Goal: Transaction & Acquisition: Subscribe to service/newsletter

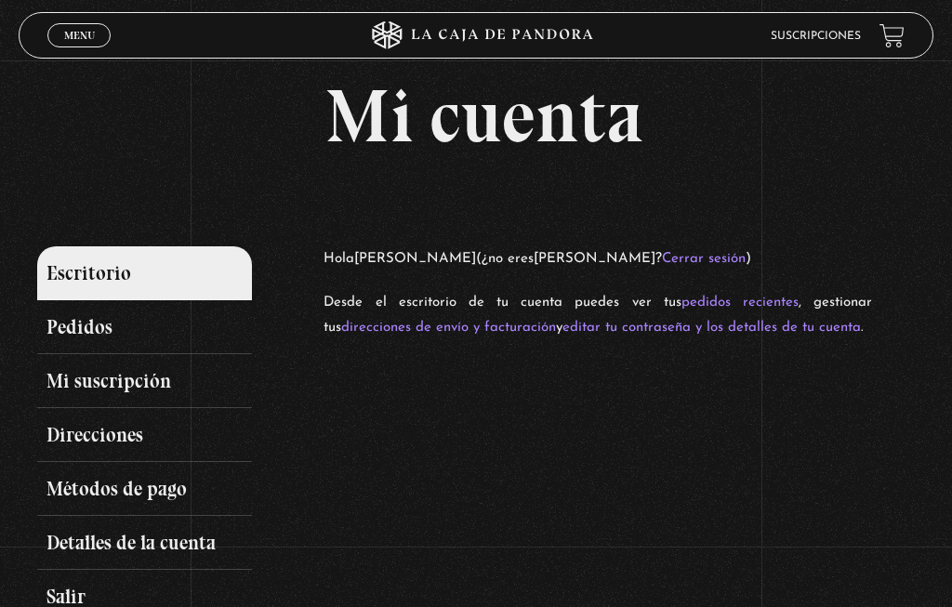
scroll to position [11, 0]
click at [155, 397] on link "Mi suscripción" at bounding box center [144, 382] width 215 height 54
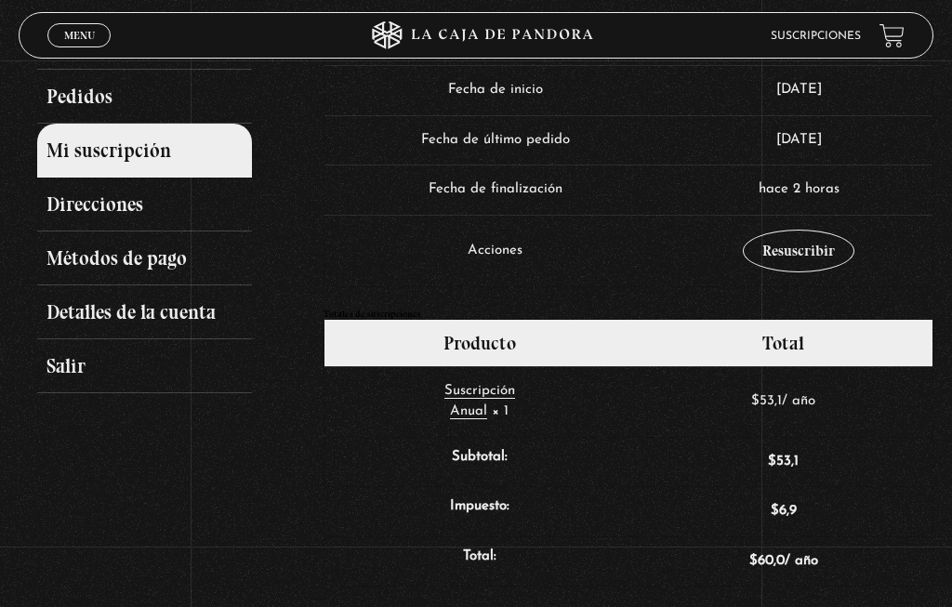
scroll to position [242, 0]
click at [801, 257] on link "Resuscribir" at bounding box center [799, 252] width 112 height 43
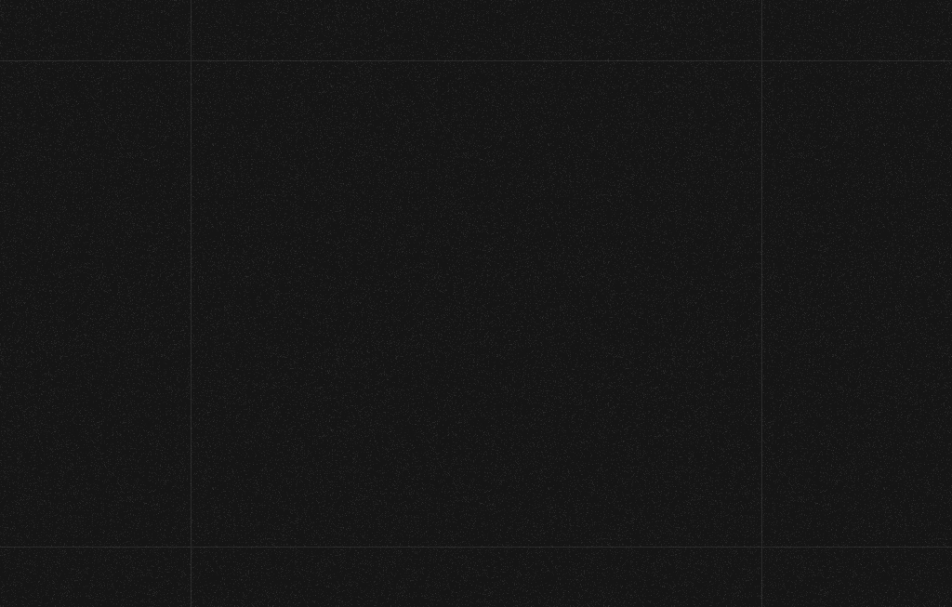
select select "CR-G"
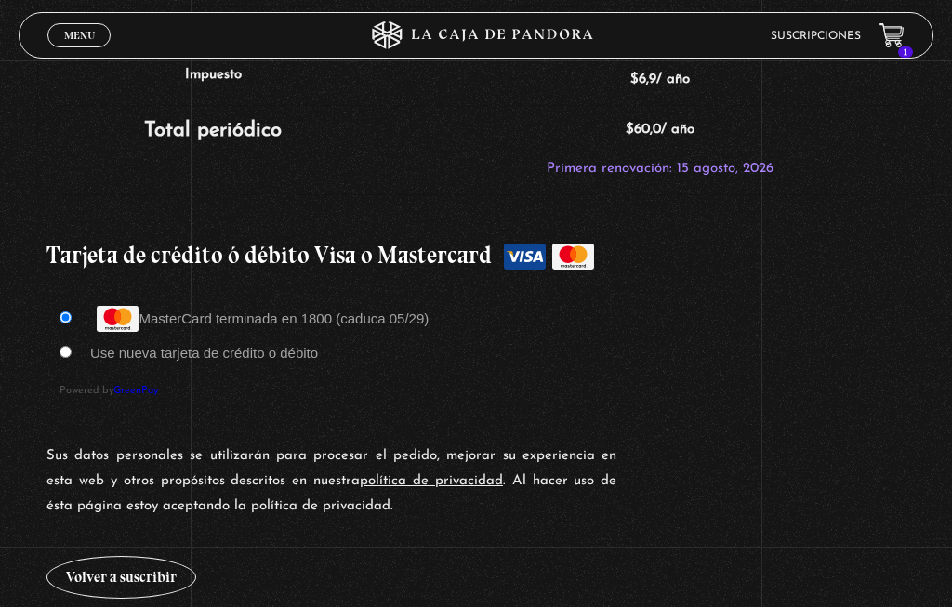
scroll to position [1649, 0]
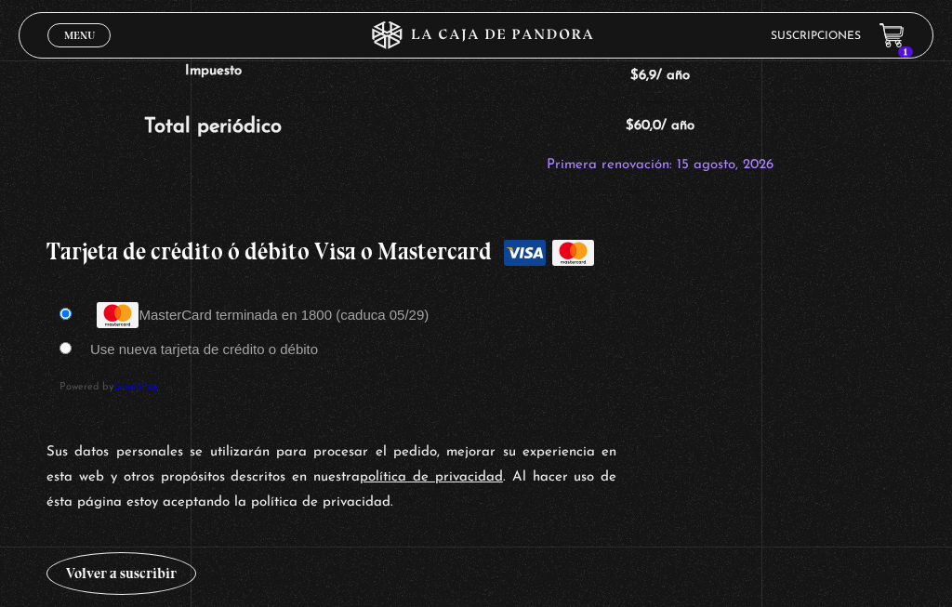
click at [122, 563] on button "Volver a suscribir" at bounding box center [121, 573] width 150 height 43
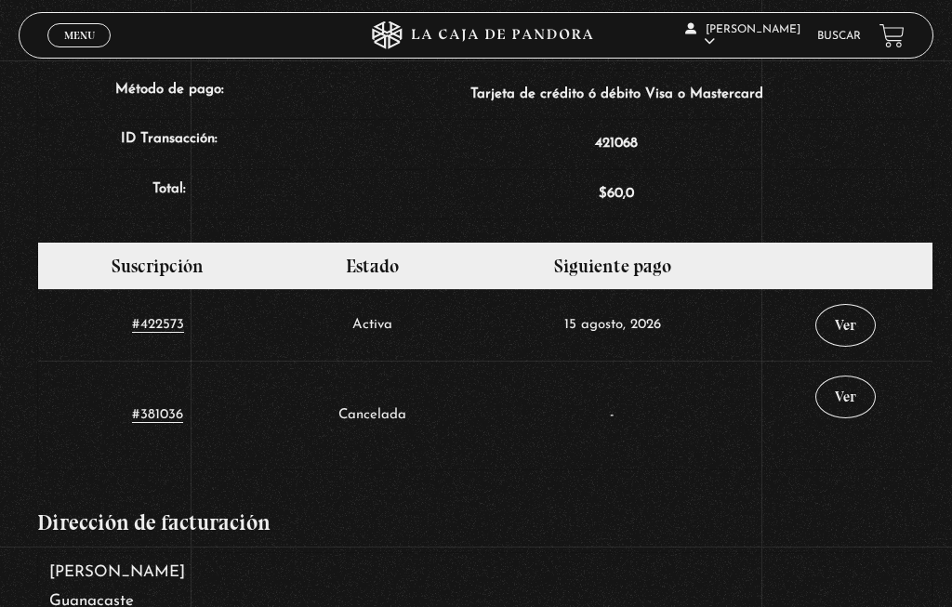
scroll to position [799, 0]
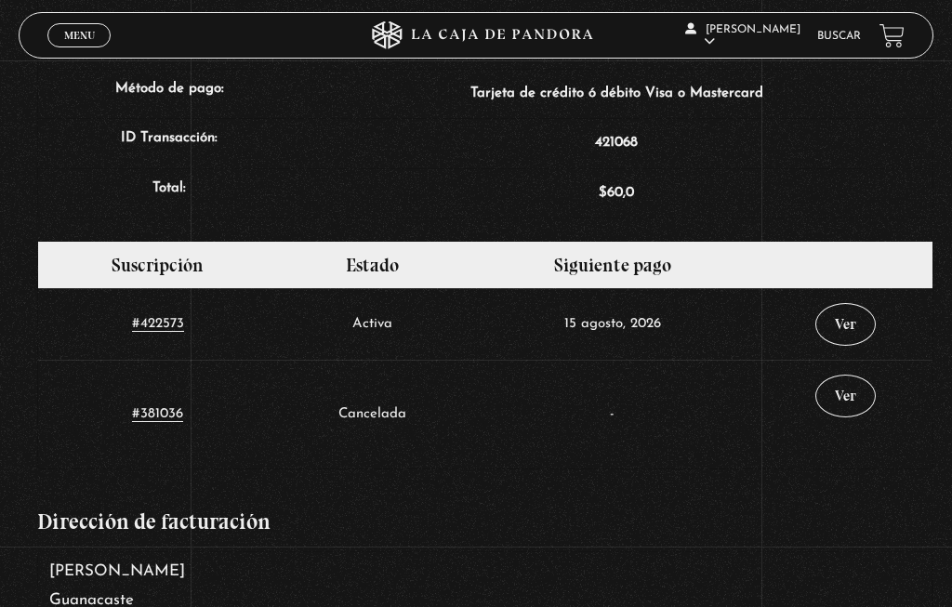
click at [383, 413] on td "Cancelada" at bounding box center [372, 414] width 189 height 109
click at [174, 442] on td "#381036" at bounding box center [158, 414] width 240 height 109
click at [157, 420] on link "#381036" at bounding box center [157, 414] width 51 height 15
click at [864, 375] on link "Ver" at bounding box center [845, 396] width 60 height 43
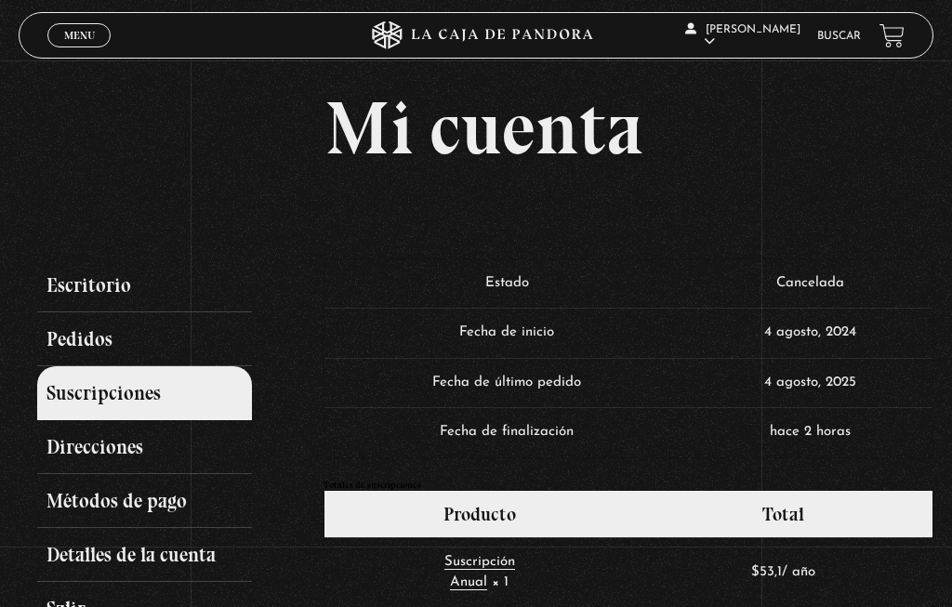
click at [73, 38] on span "Menu" at bounding box center [79, 35] width 31 height 11
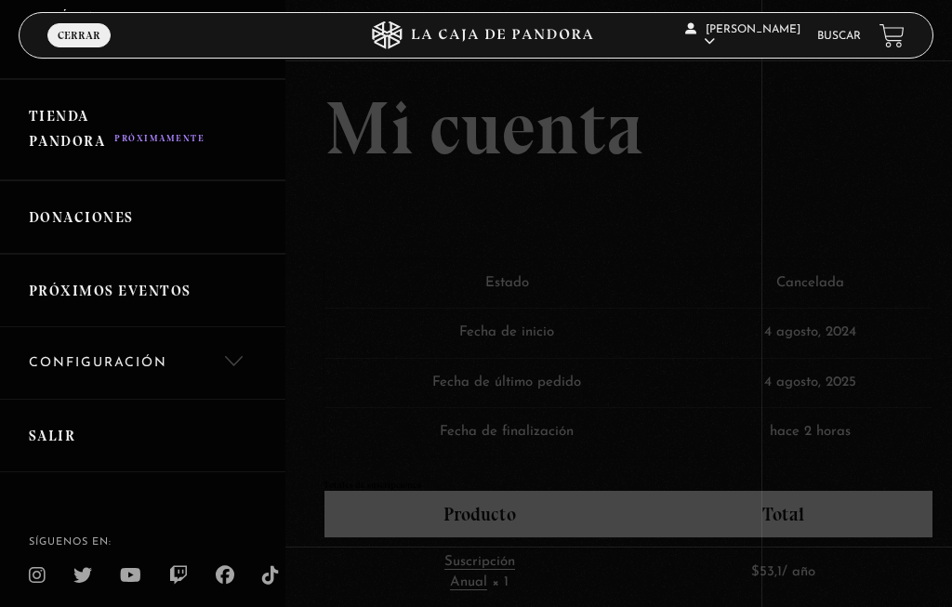
scroll to position [446, 0]
click at [58, 449] on link "Salir" at bounding box center [142, 436] width 285 height 73
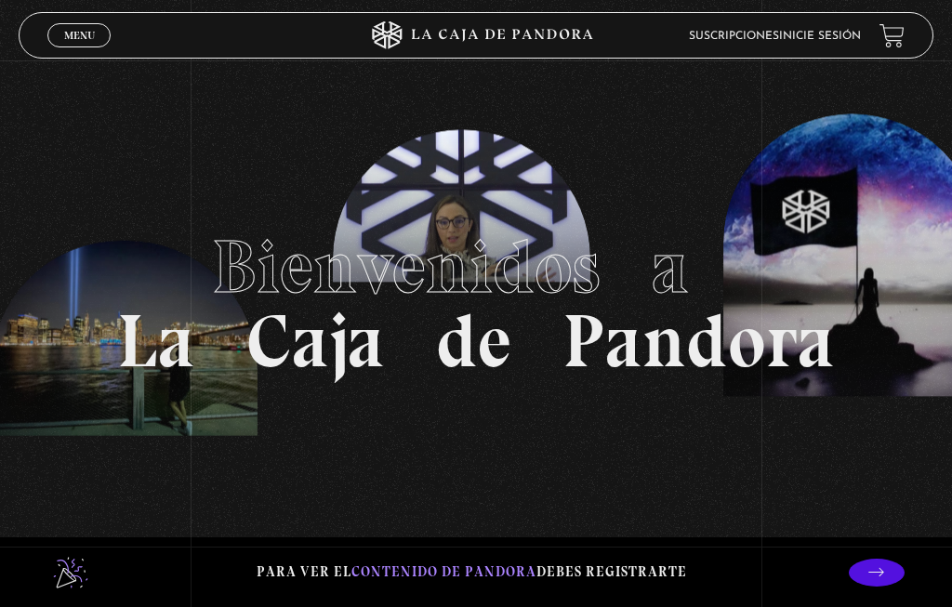
click at [78, 41] on span "Menu" at bounding box center [79, 35] width 31 height 11
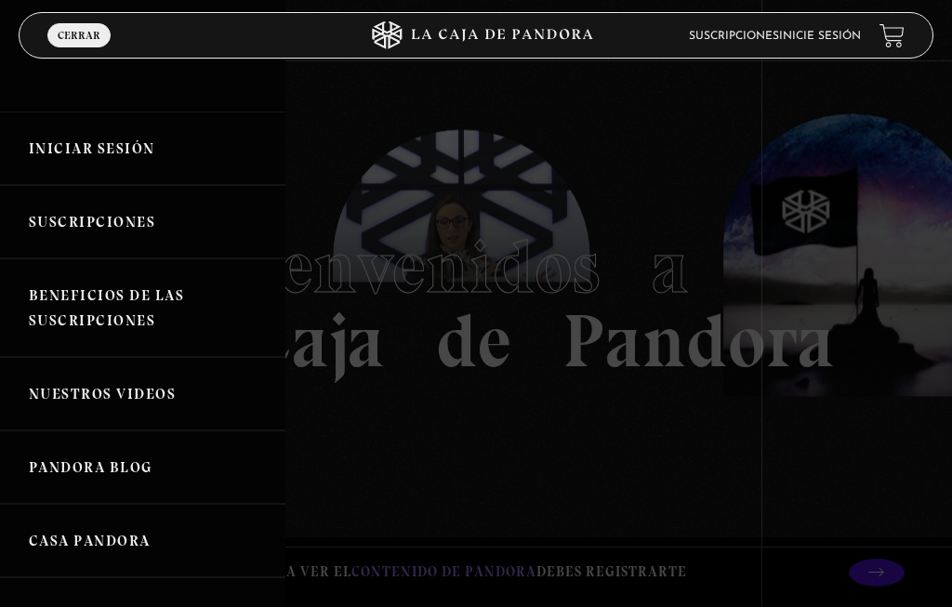
click at [147, 140] on link "Iniciar Sesión" at bounding box center [142, 148] width 285 height 73
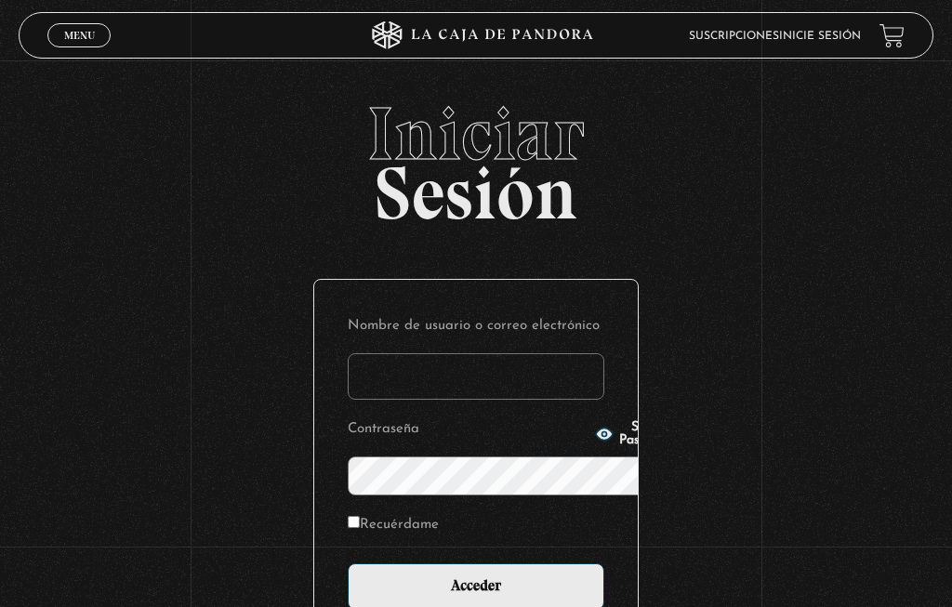
click at [364, 353] on input "Nombre de usuario o correo electrónico" at bounding box center [476, 376] width 257 height 46
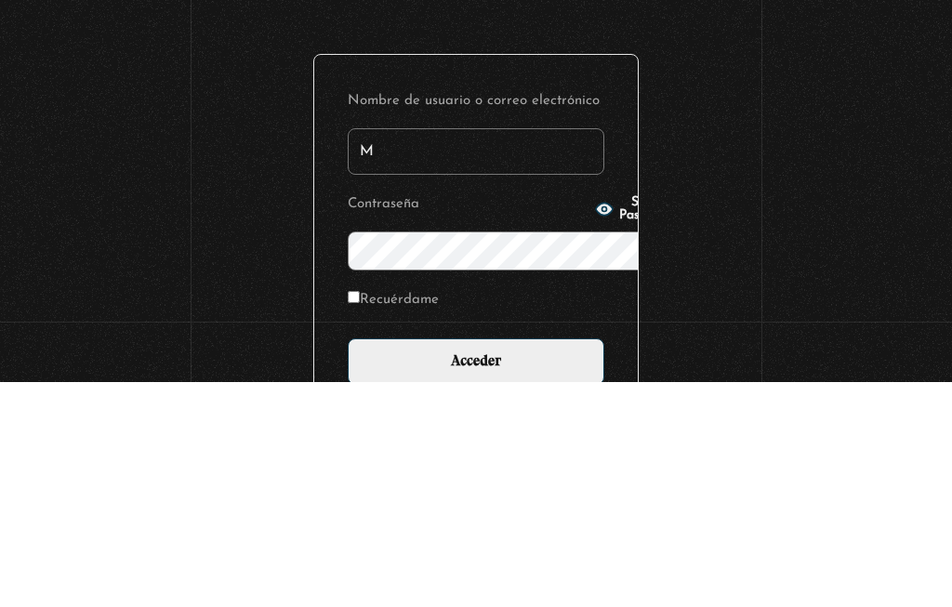
type input "Mariposa"
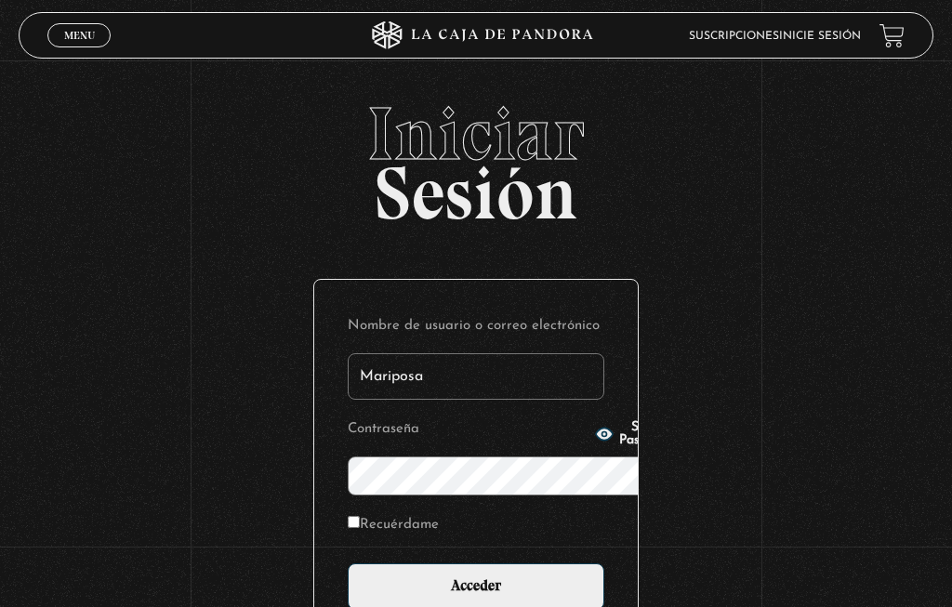
click at [595, 431] on button "Show Password" at bounding box center [634, 434] width 78 height 26
click at [475, 563] on input "Acceder" at bounding box center [476, 586] width 257 height 46
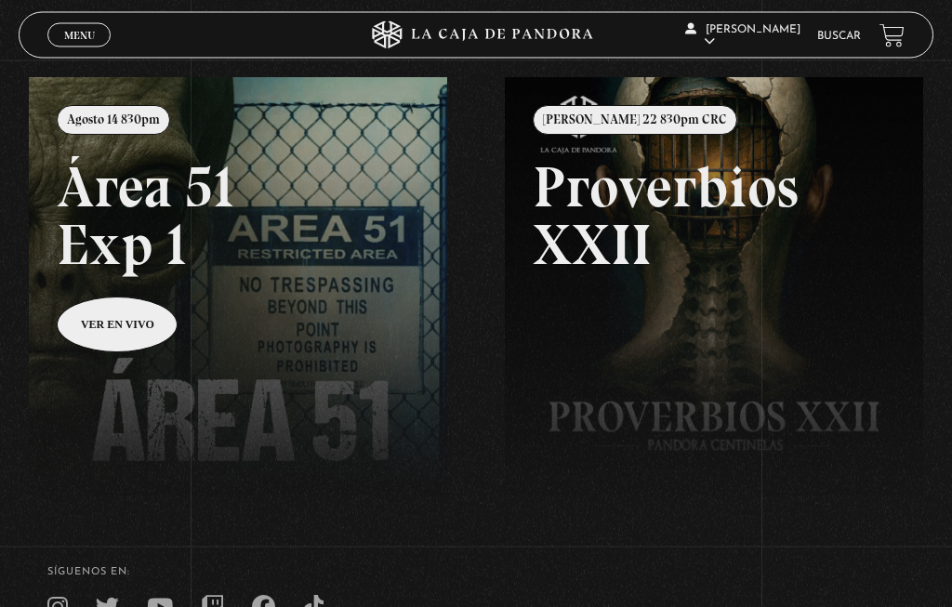
scroll to position [206, 0]
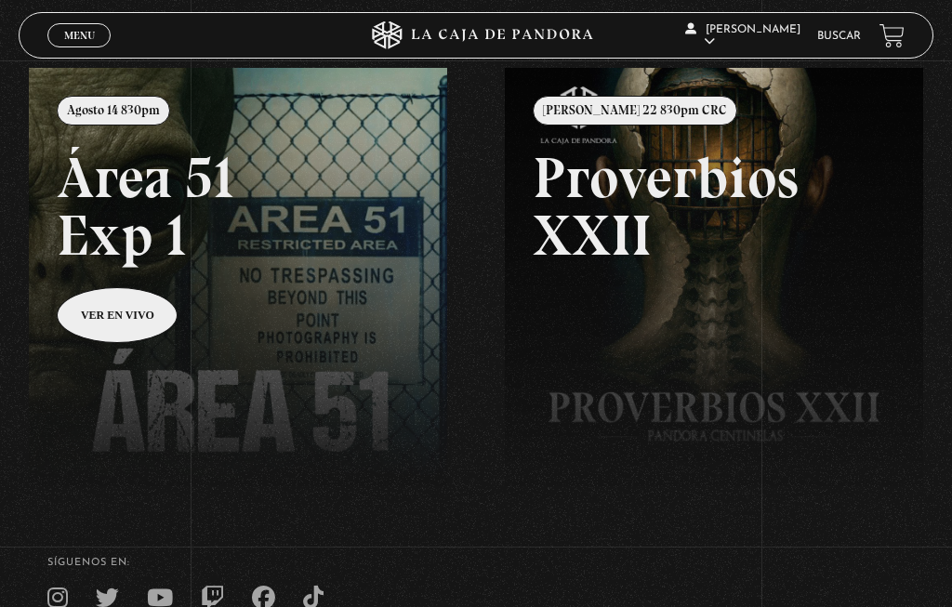
click at [97, 29] on link "Menu Cerrar" at bounding box center [78, 35] width 63 height 24
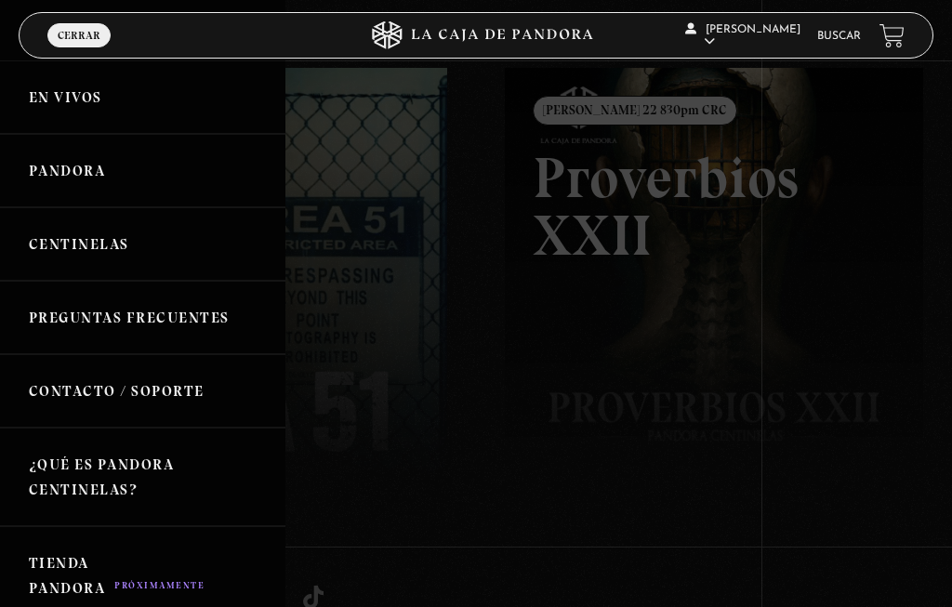
click at [124, 239] on link "Centinelas" at bounding box center [142, 243] width 285 height 73
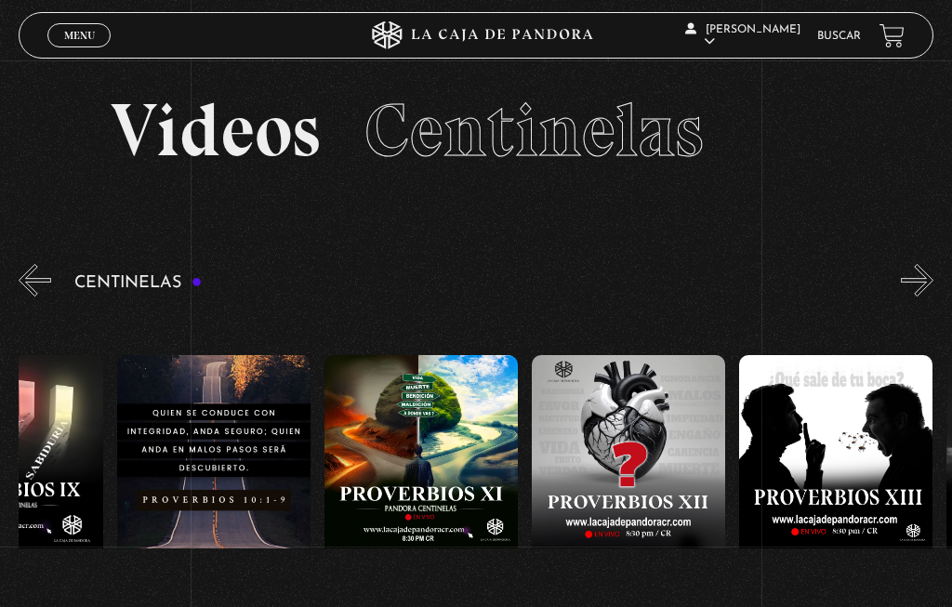
scroll to position [0, 2404]
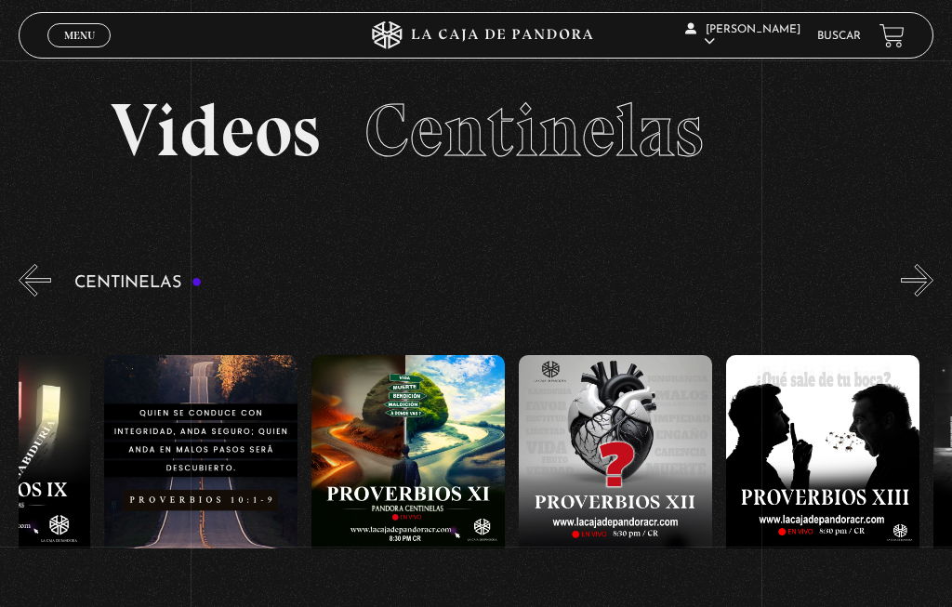
click at [816, 450] on figure at bounding box center [822, 480] width 193 height 251
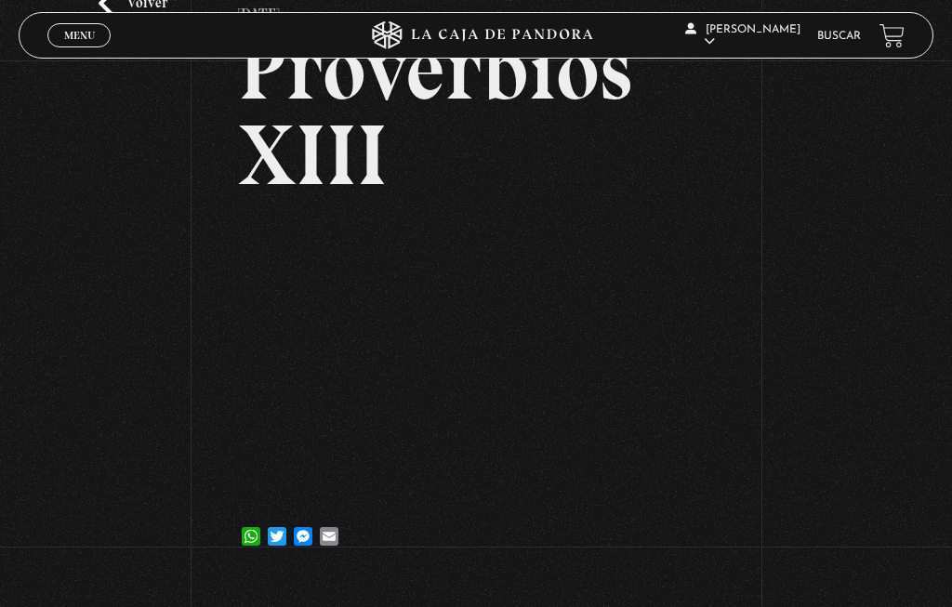
scroll to position [201, 0]
